Goal: Transaction & Acquisition: Purchase product/service

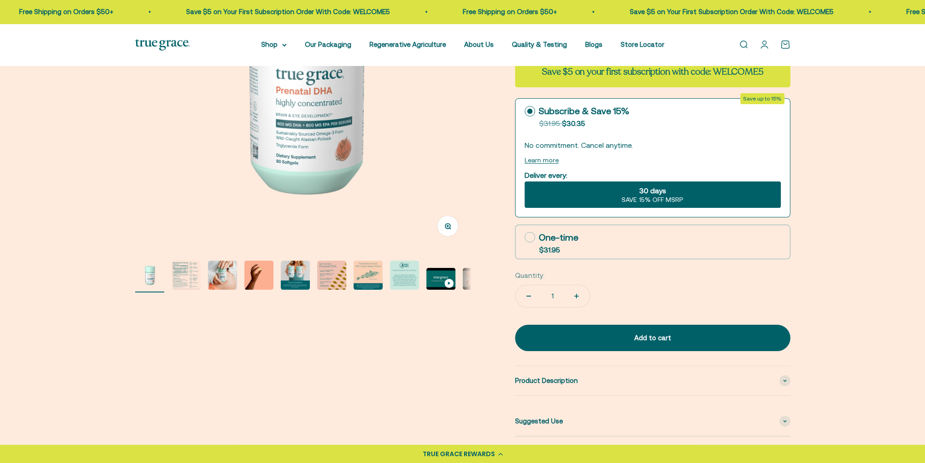
scroll to position [182, 0]
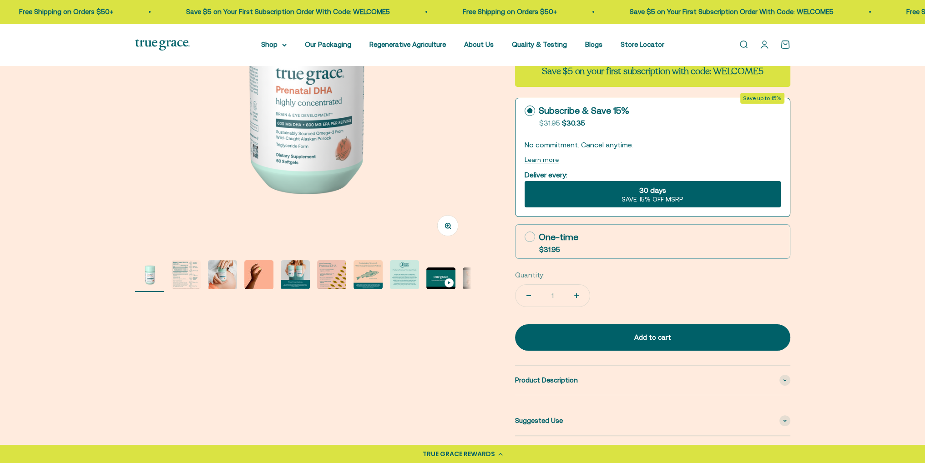
click at [528, 234] on icon at bounding box center [530, 237] width 10 height 10
click at [525, 237] on input "One-time $31.95" at bounding box center [524, 237] width 0 height 0
radio input "true"
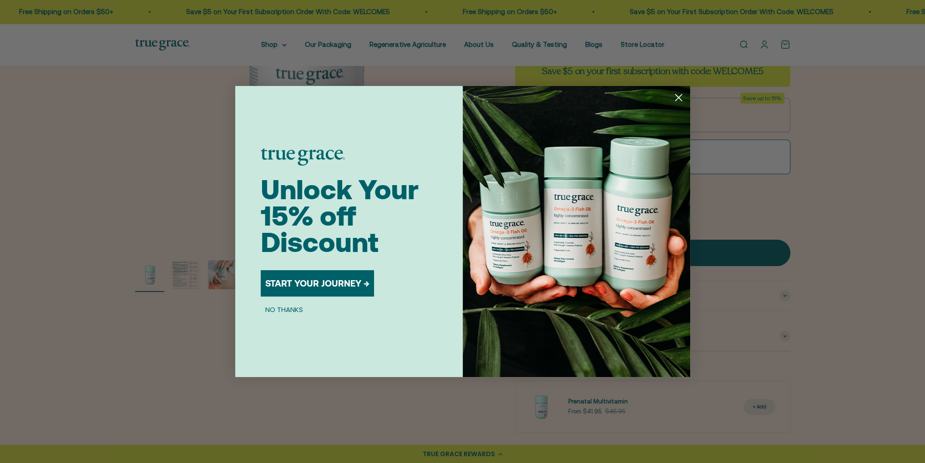
click at [679, 99] on circle "Close dialog" at bounding box center [678, 97] width 15 height 15
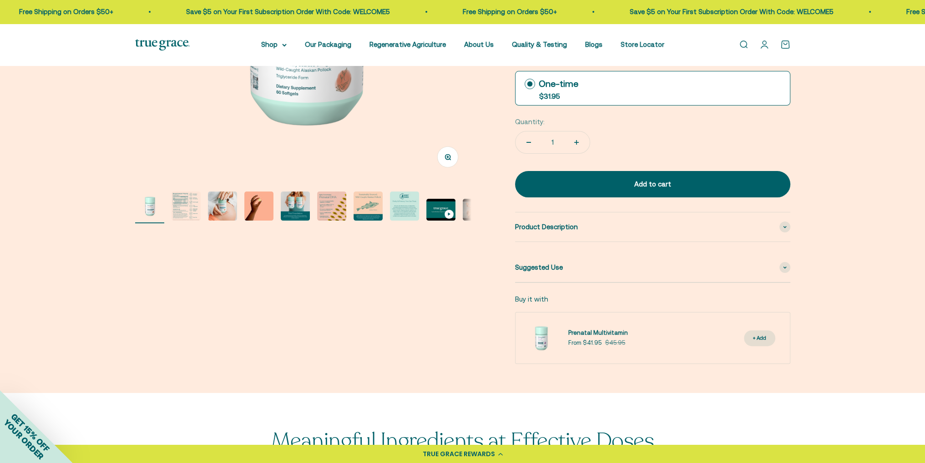
scroll to position [273, 0]
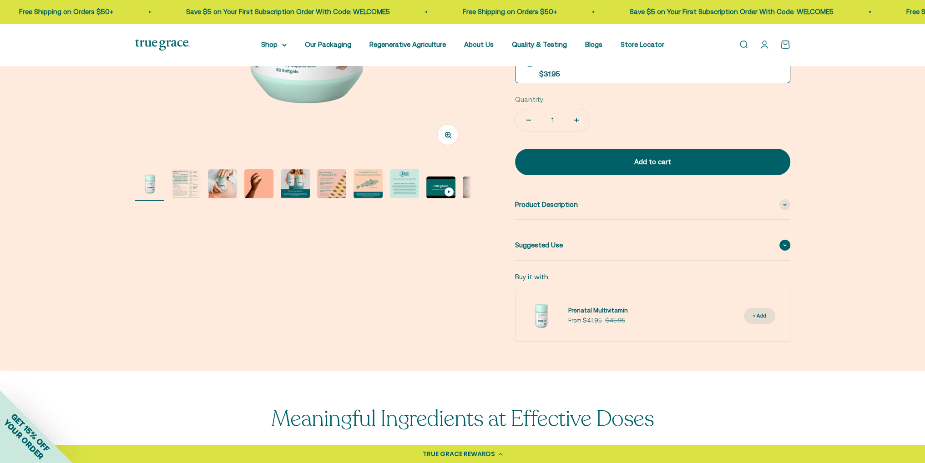
click at [777, 241] on div "Suggested Use" at bounding box center [652, 245] width 275 height 29
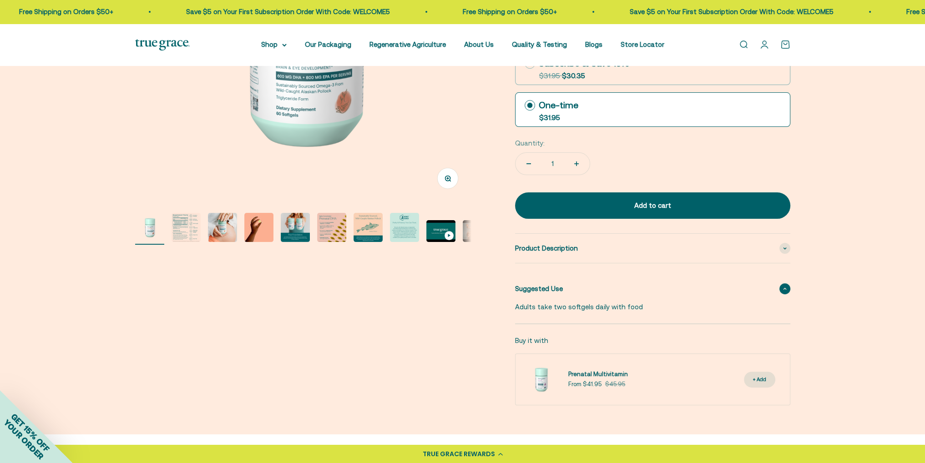
scroll to position [228, 0]
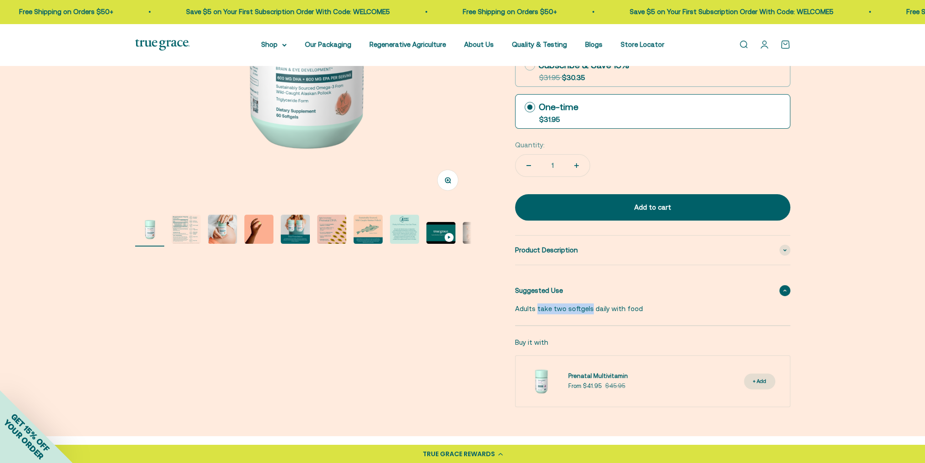
drag, startPoint x: 537, startPoint y: 308, endPoint x: 588, endPoint y: 308, distance: 50.5
click at [588, 308] on p "Adults take two softgels daily with food" at bounding box center [647, 309] width 264 height 11
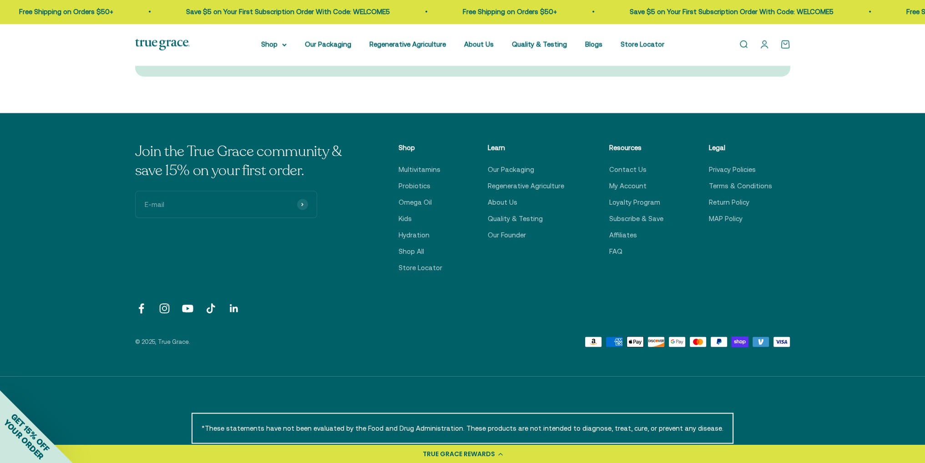
scroll to position [2631, 0]
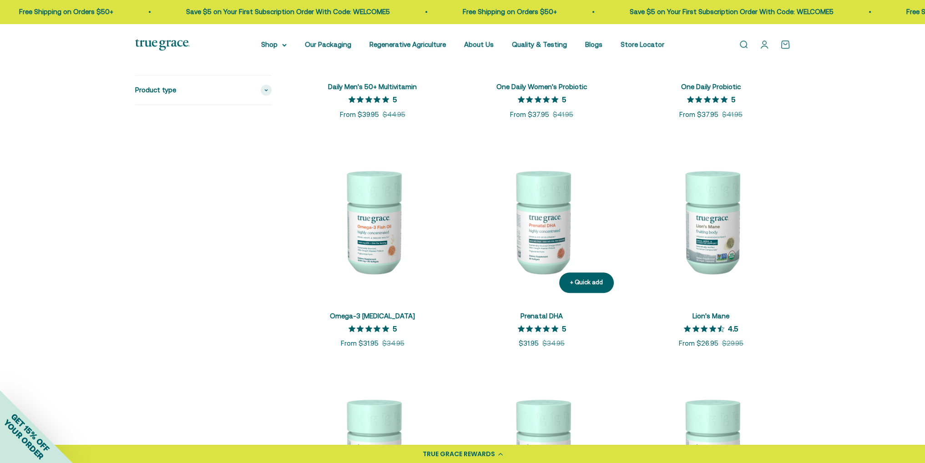
scroll to position [865, 0]
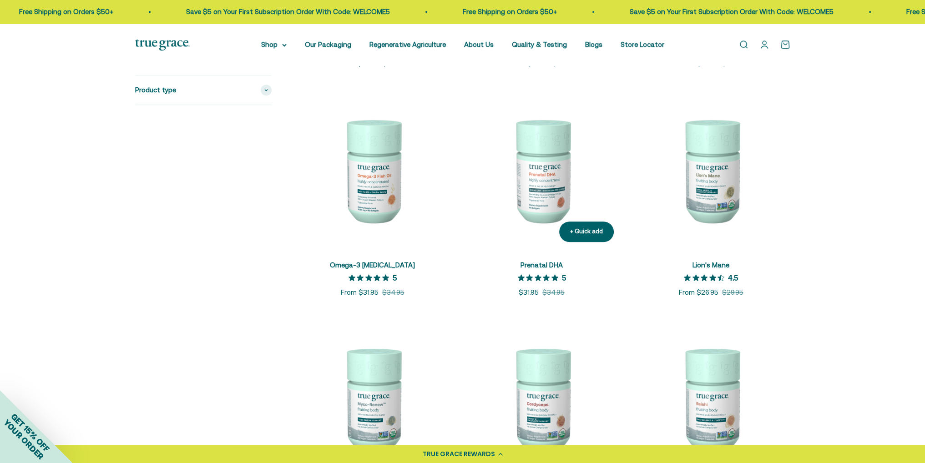
click at [542, 175] on img at bounding box center [542, 170] width 158 height 158
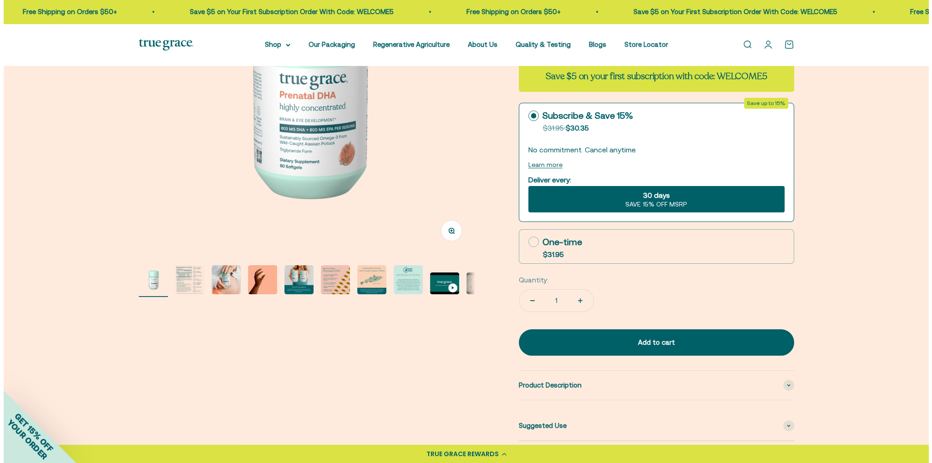
scroll to position [182, 0]
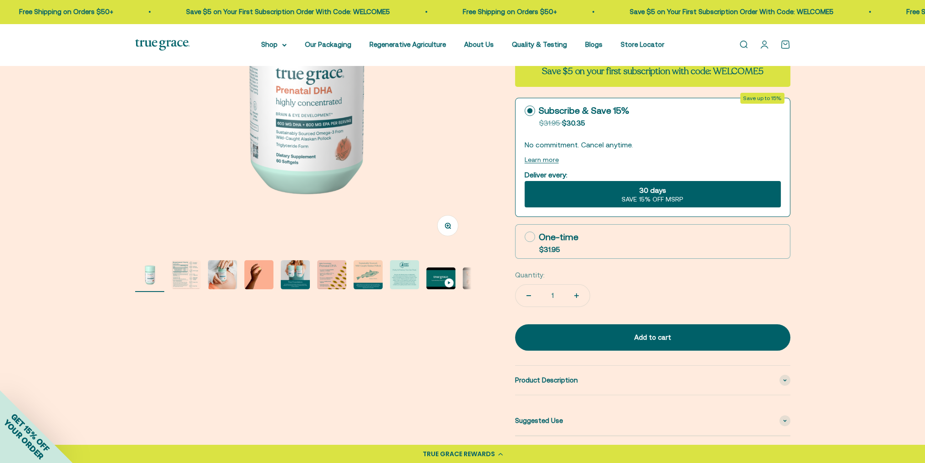
click at [532, 239] on icon at bounding box center [530, 237] width 10 height 10
click at [525, 237] on input "One-time $31.95" at bounding box center [524, 237] width 0 height 0
radio input "true"
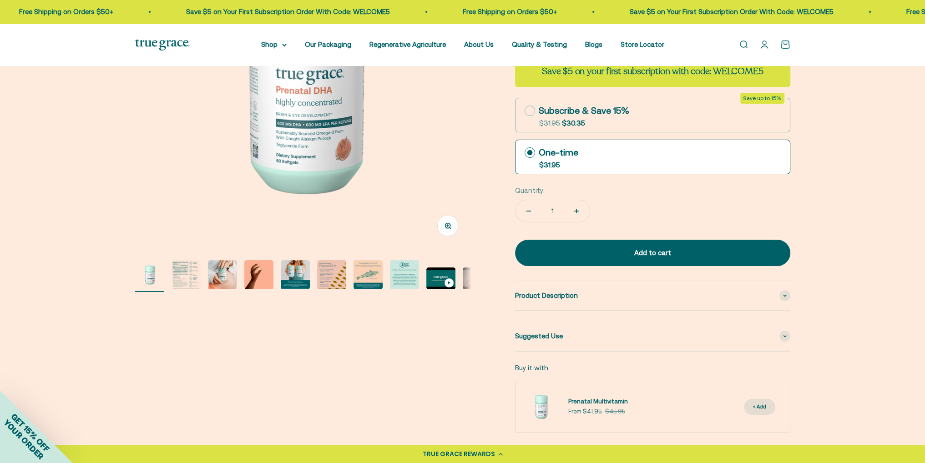
click at [577, 212] on icon "Increase quantity" at bounding box center [577, 211] width 0 height 5
type input "2"
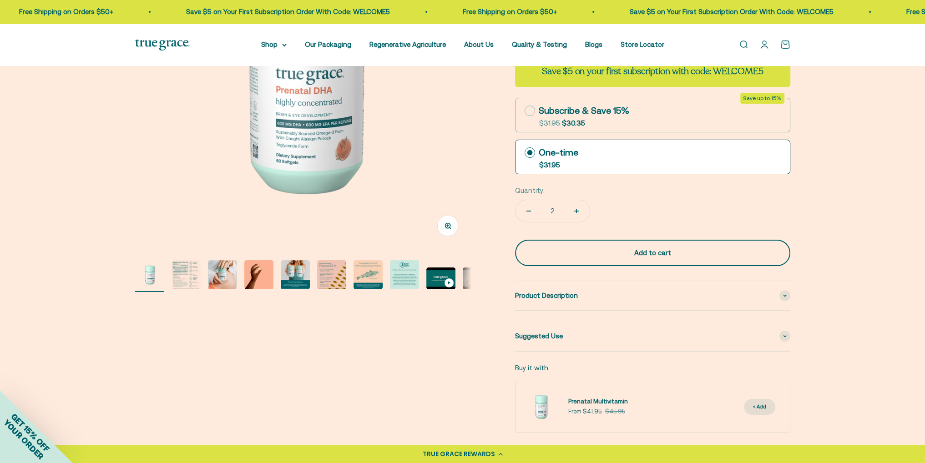
click at [587, 257] on div "Add to cart" at bounding box center [652, 253] width 239 height 11
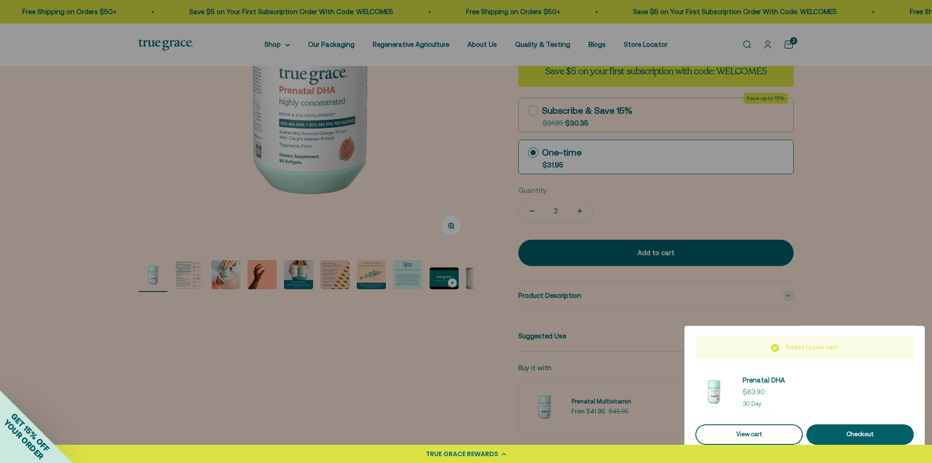
click at [750, 428] on link "View cart" at bounding box center [748, 435] width 107 height 20
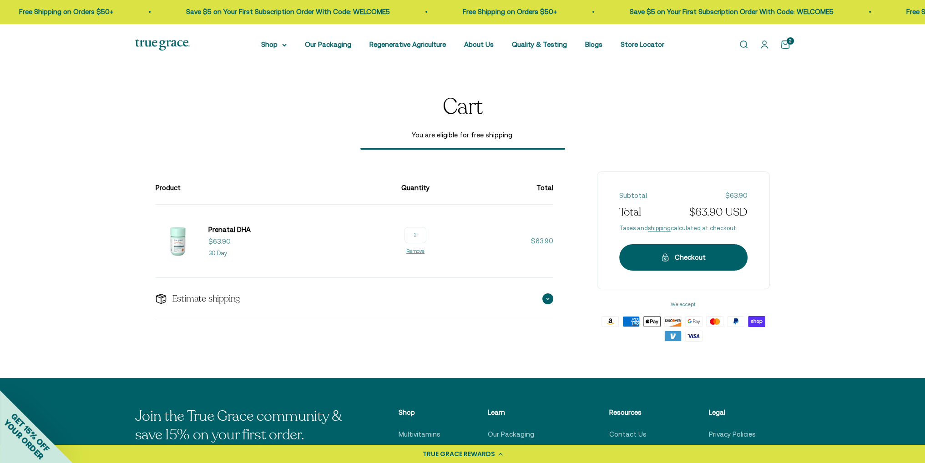
click at [513, 302] on div "Estimate shipping" at bounding box center [355, 299] width 398 height 42
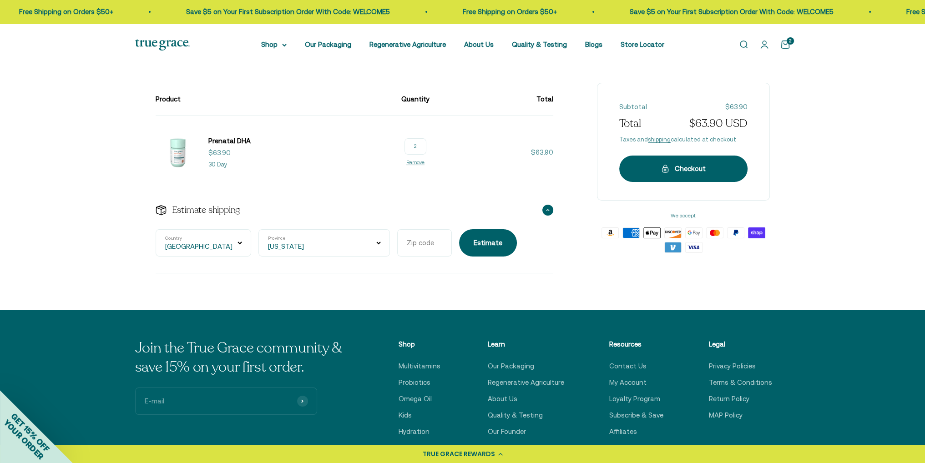
scroll to position [91, 0]
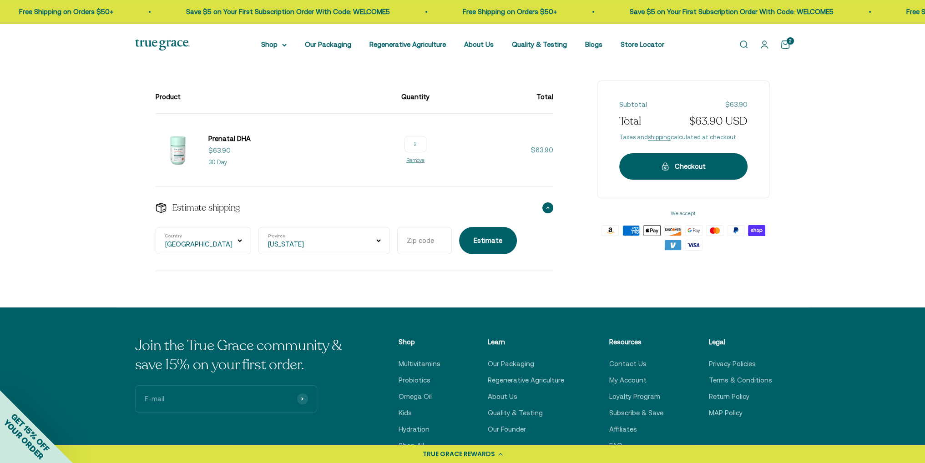
click at [293, 248] on select "Alabama Alaska American Samoa Arizona Arkansas Armed Forces Americas Armed Forc…" at bounding box center [325, 240] width 132 height 27
select select "Washington"
click at [259, 227] on select "Alabama Alaska American Samoa Arizona Arkansas Armed Forces Americas Armed Forc…" at bounding box center [325, 240] width 132 height 27
click at [397, 239] on input "Zip code" at bounding box center [424, 240] width 55 height 27
type input "98109"
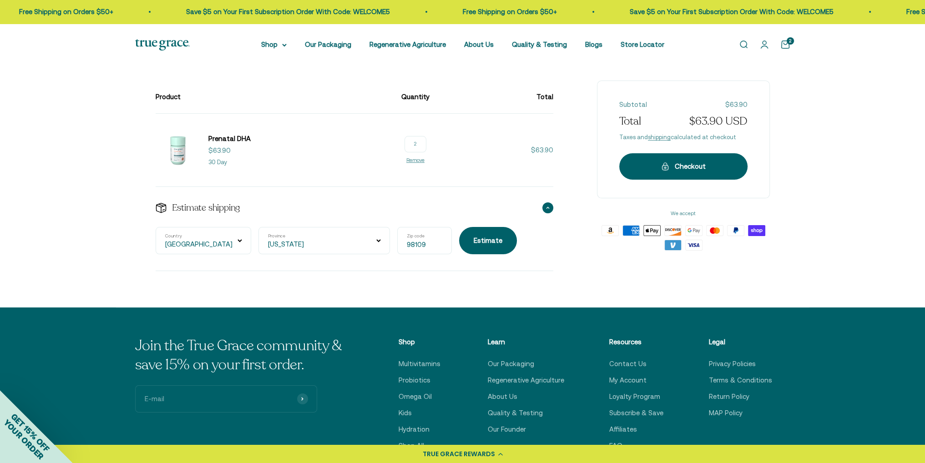
click at [483, 244] on form "United States Country Alabama Alaska American Samoa Arizona Arkansas Armed Forc…" at bounding box center [344, 240] width 376 height 27
click at [459, 237] on button "Estimate" at bounding box center [488, 240] width 58 height 27
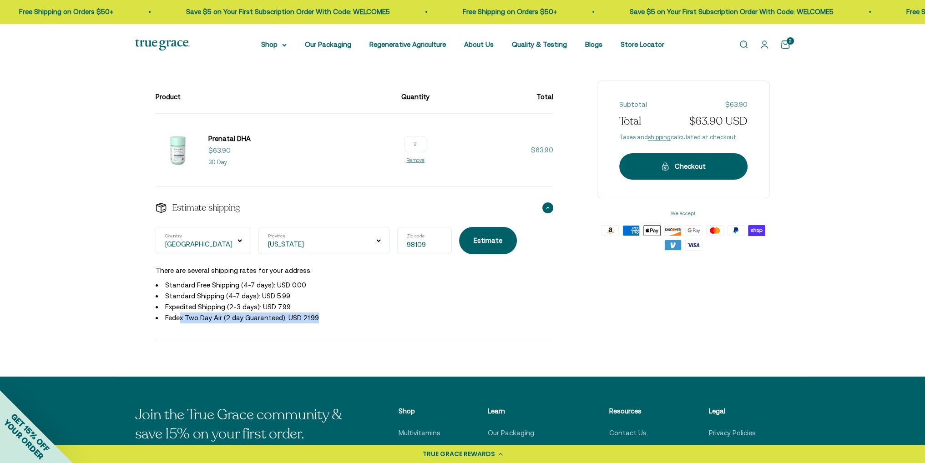
drag, startPoint x: 181, startPoint y: 317, endPoint x: 315, endPoint y: 323, distance: 134.4
click at [315, 323] on li "Fedex Two Day Air (2 day Guaranteed): USD 21.99" at bounding box center [349, 318] width 387 height 11
click at [331, 323] on li "Fedex Two Day Air (2 day Guaranteed): USD 21.99" at bounding box center [349, 318] width 387 height 11
drag, startPoint x: 178, startPoint y: 322, endPoint x: 281, endPoint y: 318, distance: 102.5
click at [281, 318] on li "Fedex Two Day Air (2 day Guaranteed): USD 21.99" at bounding box center [349, 318] width 387 height 11
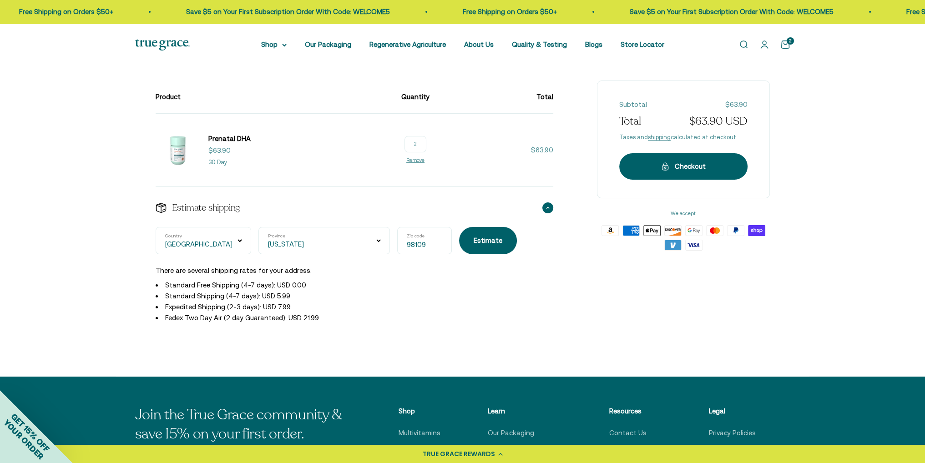
click at [302, 319] on li "Fedex Two Day Air (2 day Guaranteed): USD 21.99" at bounding box center [349, 318] width 387 height 11
click at [674, 175] on button "Checkout" at bounding box center [683, 166] width 128 height 26
